Goal: Contribute content: Add original content to the website for others to see

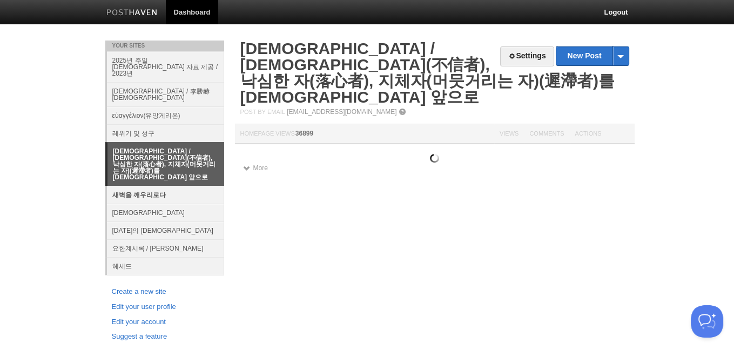
click at [125, 186] on link "새벽을 깨우리로다" at bounding box center [165, 195] width 117 height 18
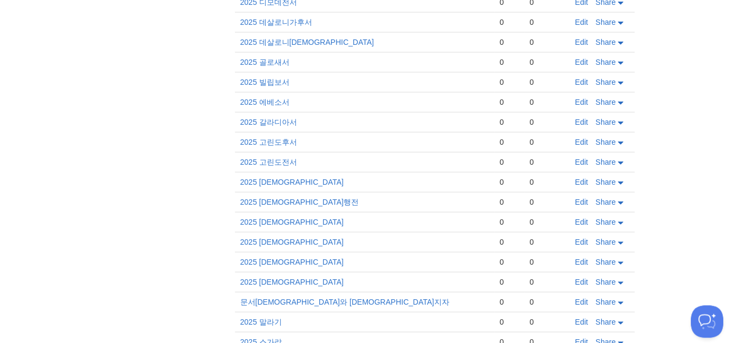
scroll to position [512, 0]
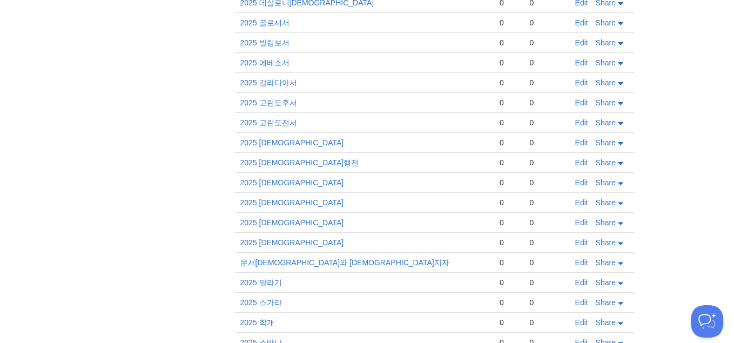
click at [578, 278] on link "Edit" at bounding box center [581, 282] width 13 height 9
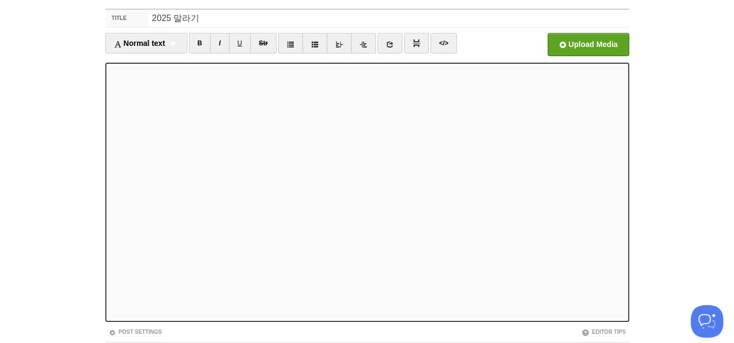
scroll to position [73, 0]
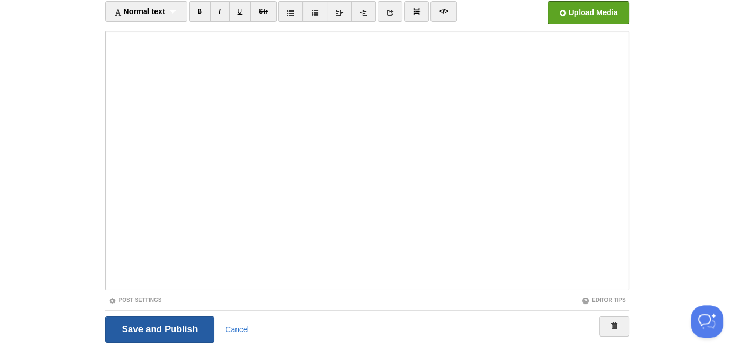
click at [172, 333] on input "Save and Publish" at bounding box center [160, 329] width 110 height 27
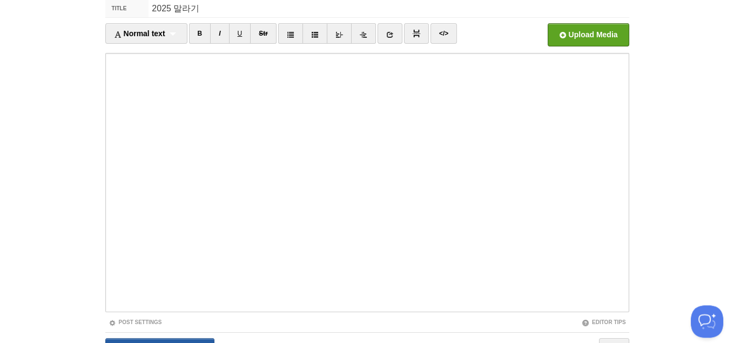
scroll to position [40, 0]
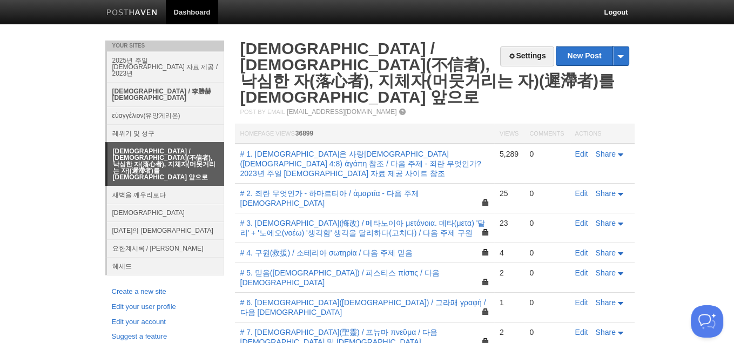
click at [172, 88] on link "[DEMOGRAPHIC_DATA] / 李勝赫[DEMOGRAPHIC_DATA]" at bounding box center [165, 94] width 117 height 24
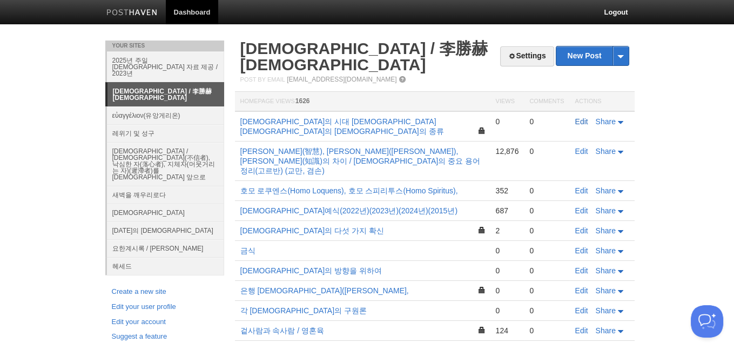
click at [579, 117] on link "Edit" at bounding box center [581, 121] width 13 height 9
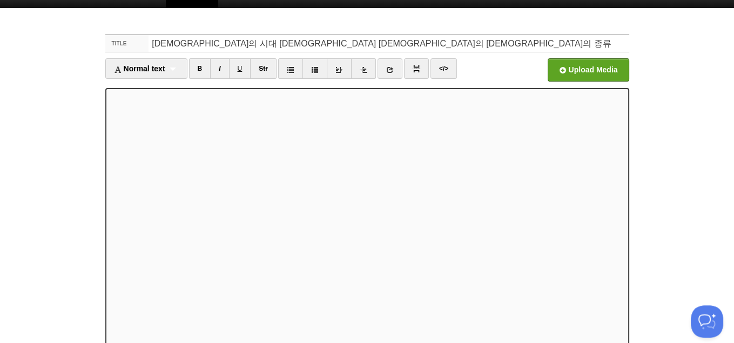
scroll to position [110, 0]
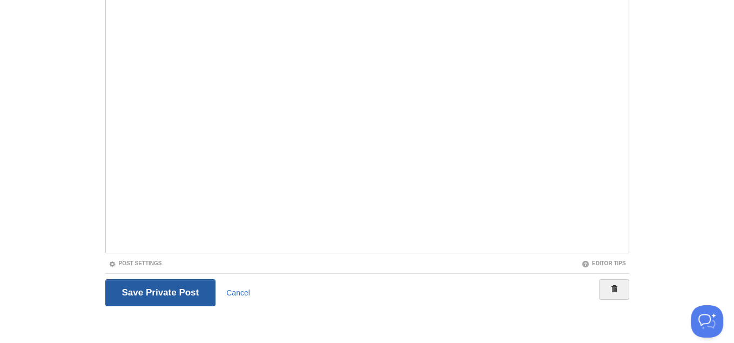
click at [168, 294] on input "Save and Publish" at bounding box center [160, 292] width 111 height 27
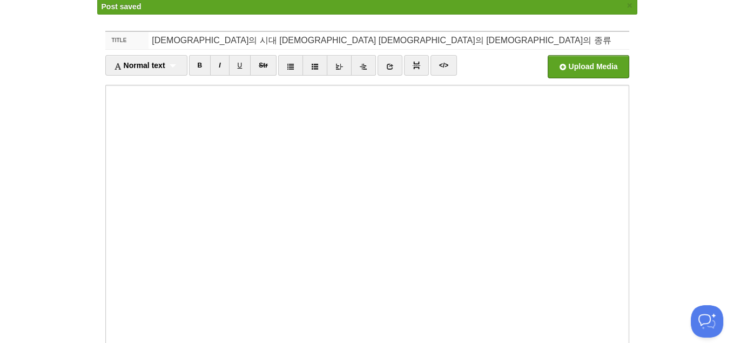
scroll to position [40, 0]
